Goal: Information Seeking & Learning: Learn about a topic

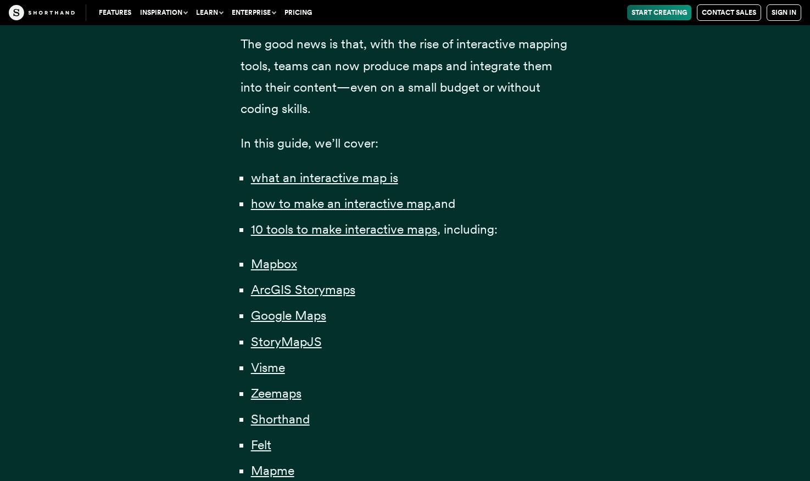
scroll to position [823, 0]
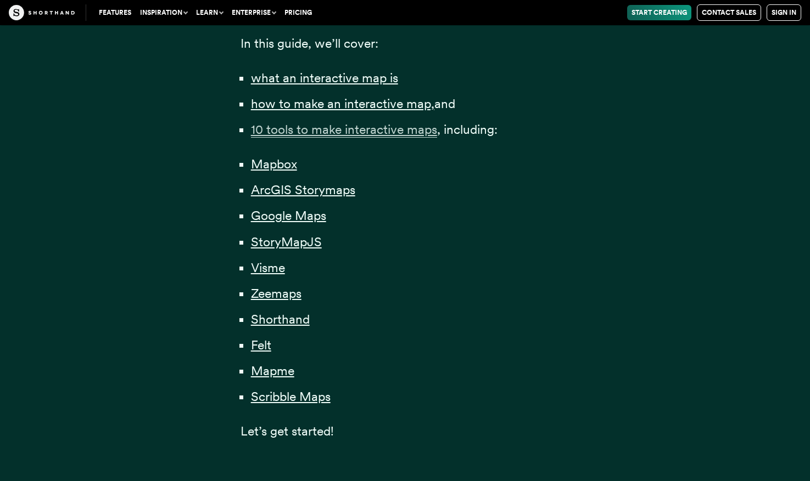
click at [386, 133] on span "10 tools to make interactive maps" at bounding box center [344, 130] width 186 height 16
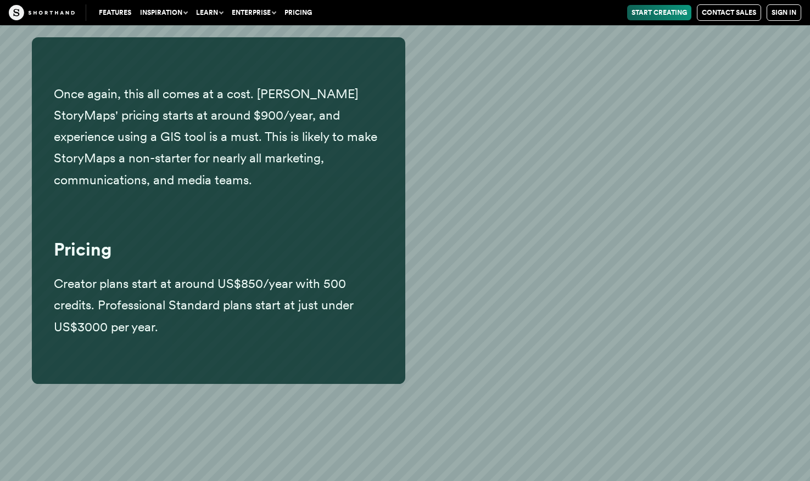
scroll to position [8285, 0]
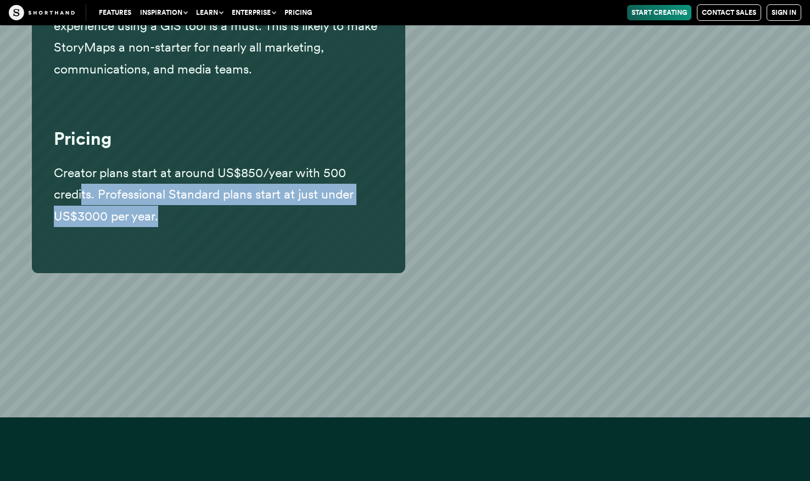
drag, startPoint x: 181, startPoint y: 188, endPoint x: 83, endPoint y: 170, distance: 99.4
click at [83, 170] on p "Creator plans start at around US$850/year with 500 credits. Professional Standa…" at bounding box center [218, 194] width 329 height 64
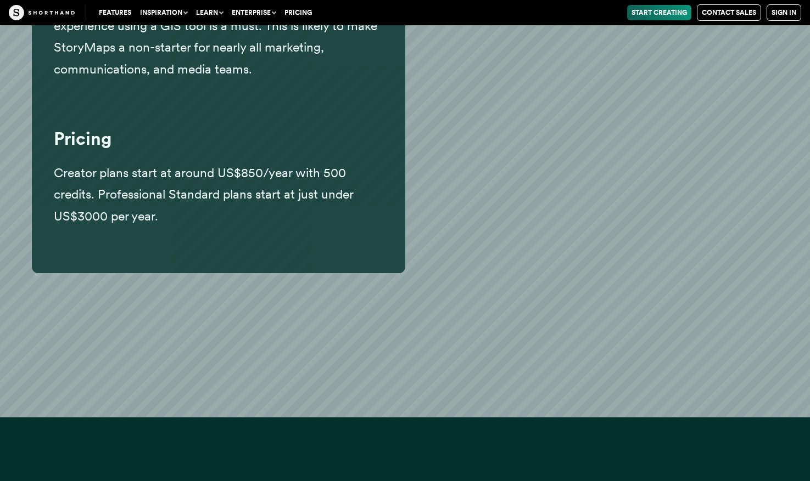
click at [53, 153] on div "Once again, this all comes at a cost. [PERSON_NAME] StoryMaps' pricing starts a…" at bounding box center [218, 99] width 373 height 346
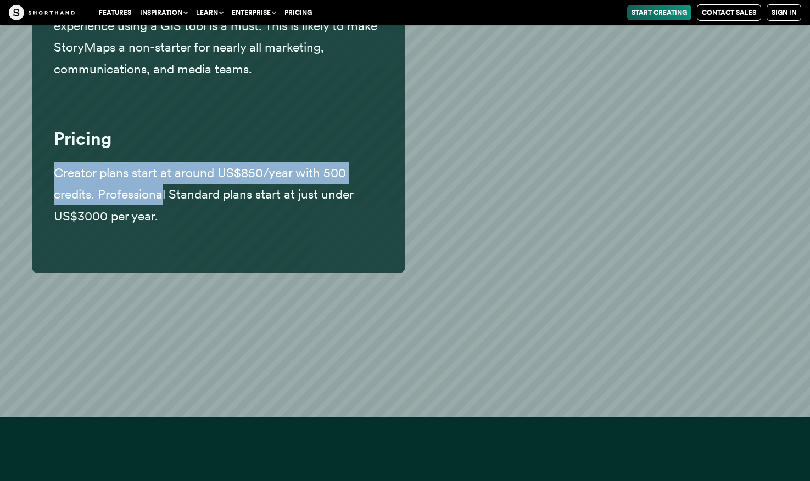
drag, startPoint x: 55, startPoint y: 152, endPoint x: 183, endPoint y: 173, distance: 130.2
click at [168, 172] on span "Creator plans start at around US$850/year with 500 credits. Professional Standa…" at bounding box center [203, 194] width 299 height 58
click at [195, 165] on span "Creator plans start at around US$850/year with 500 credits. Professional Standa…" at bounding box center [203, 194] width 299 height 58
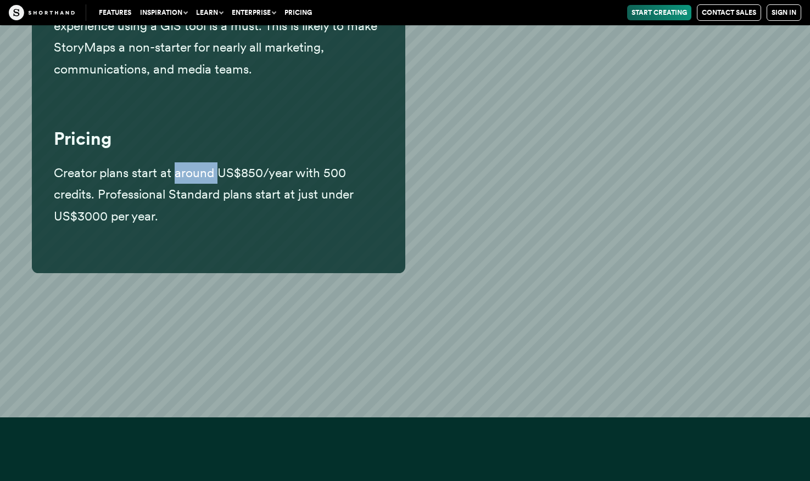
click at [195, 165] on span "Creator plans start at around US$850/year with 500 credits. Professional Standa…" at bounding box center [203, 194] width 299 height 58
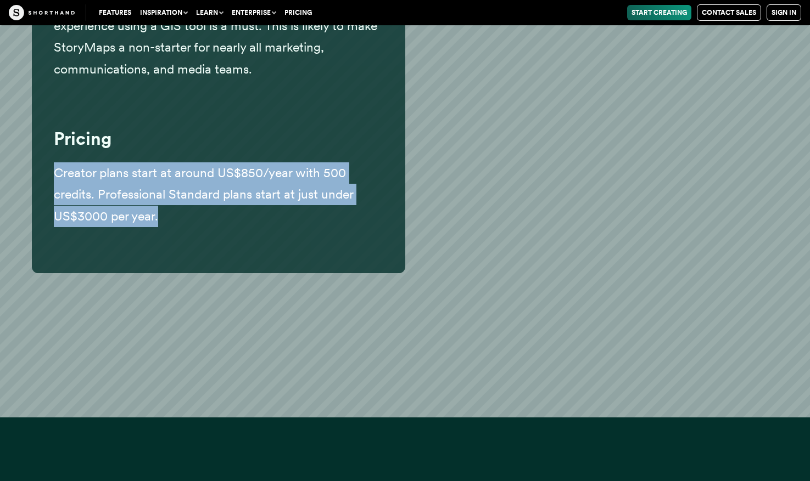
click at [195, 165] on span "Creator plans start at around US$850/year with 500 credits. Professional Standa…" at bounding box center [203, 194] width 299 height 58
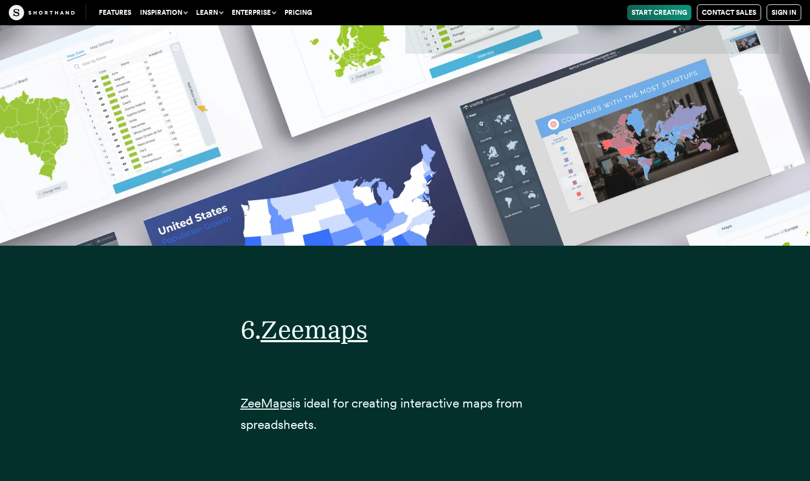
scroll to position [17395, 0]
